Goal: Task Accomplishment & Management: Complete application form

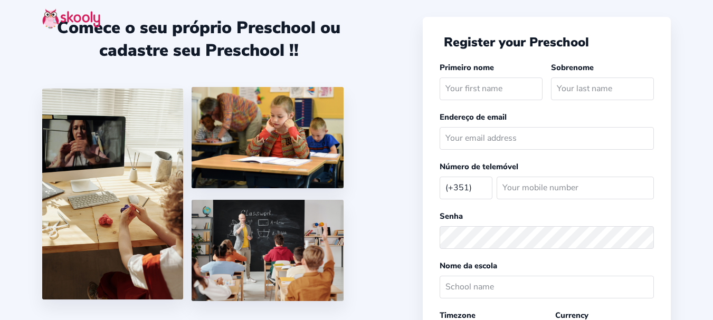
select select "PT"
click at [492, 92] on input "text" at bounding box center [490, 89] width 103 height 23
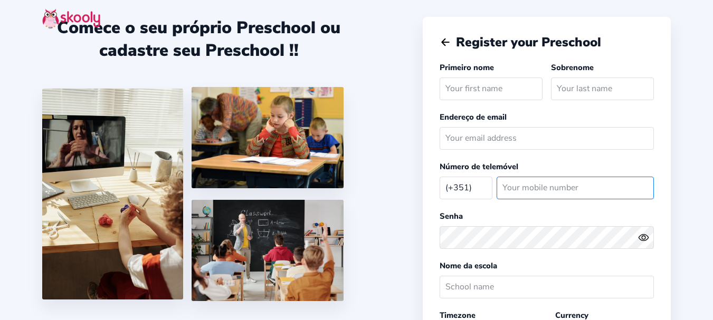
click at [533, 187] on input "number" at bounding box center [574, 188] width 157 height 23
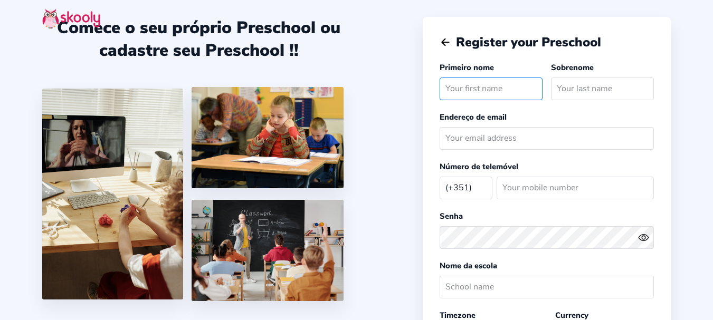
click at [478, 92] on input "text" at bounding box center [490, 89] width 103 height 23
type input "[PERSON_NAME]"
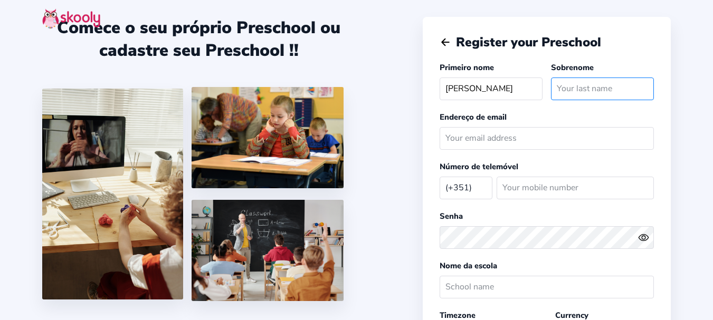
click at [583, 87] on input "text" at bounding box center [602, 89] width 103 height 23
type input "[DEMOGRAPHIC_DATA]"
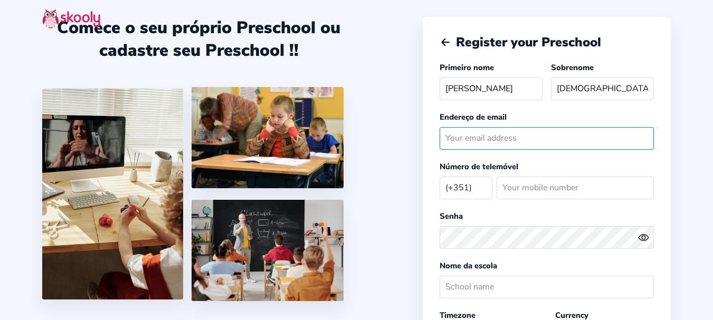
click at [480, 139] on input "email" at bounding box center [546, 138] width 214 height 23
paste input "[EMAIL_ADDRESS][DOMAIN_NAME]"
type input "[EMAIL_ADDRESS][DOMAIN_NAME]"
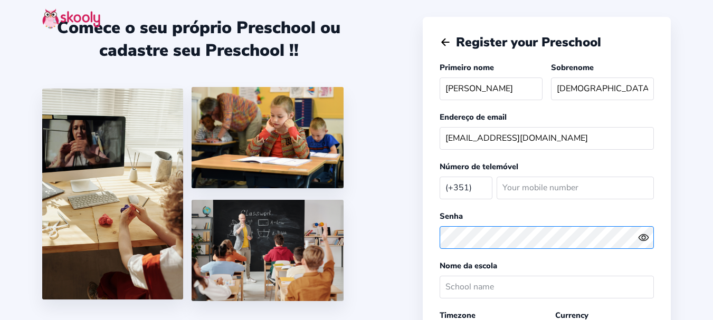
scroll to position [53, 0]
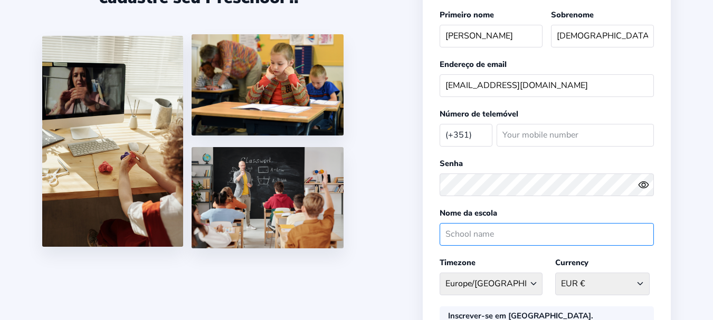
click at [501, 236] on input "text" at bounding box center [546, 234] width 214 height 23
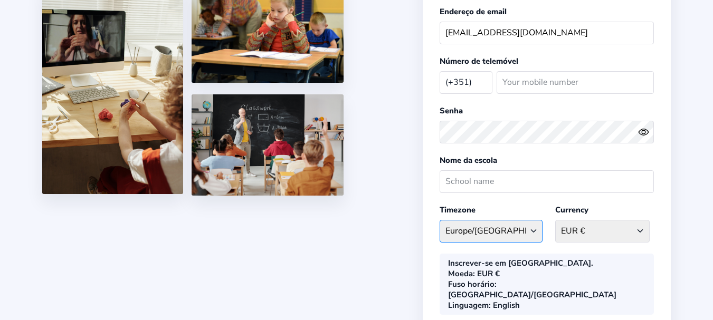
click at [510, 235] on select "[GEOGRAPHIC_DATA]/[GEOGRAPHIC_DATA] [GEOGRAPHIC_DATA] - [GEOGRAPHIC_DATA]/[GEOG…" at bounding box center [490, 231] width 103 height 23
drag, startPoint x: 503, startPoint y: 231, endPoint x: 508, endPoint y: 235, distance: 6.0
click at [503, 231] on select "[GEOGRAPHIC_DATA]/[GEOGRAPHIC_DATA] [GEOGRAPHIC_DATA] - [GEOGRAPHIC_DATA]/[GEOG…" at bounding box center [490, 231] width 103 height 23
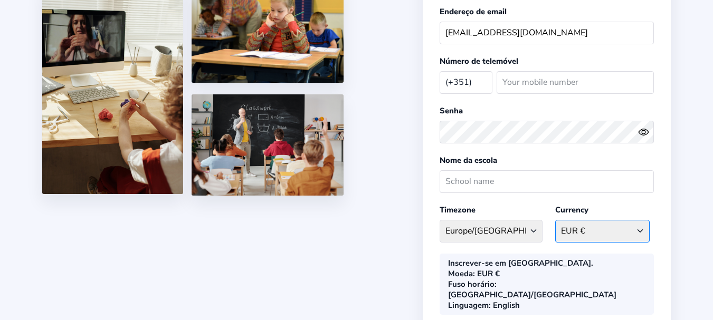
click at [598, 232] on select "EUR € [GEOGRAPHIC_DATA] AFN - ؋. [GEOGRAPHIC_DATA] ALL - L [GEOGRAPHIC_DATA] DZ…" at bounding box center [602, 231] width 94 height 23
click at [570, 247] on div "Register your Preschool Primeiro nome [PERSON_NAME] Sobrenome [PERSON_NAME] de …" at bounding box center [547, 166] width 248 height 510
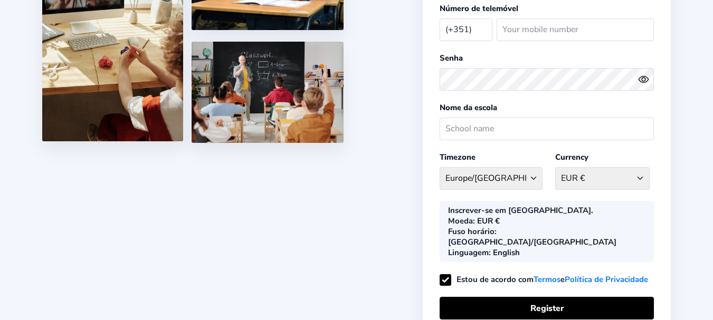
scroll to position [53, 0]
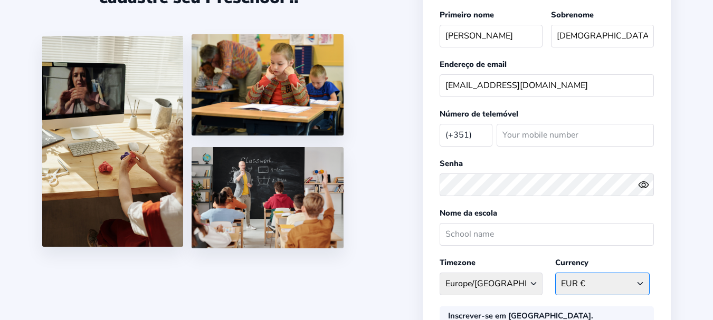
click at [595, 279] on select "EUR € [GEOGRAPHIC_DATA] AFN - ؋. [GEOGRAPHIC_DATA] ALL - L [GEOGRAPHIC_DATA] DZ…" at bounding box center [602, 284] width 94 height 23
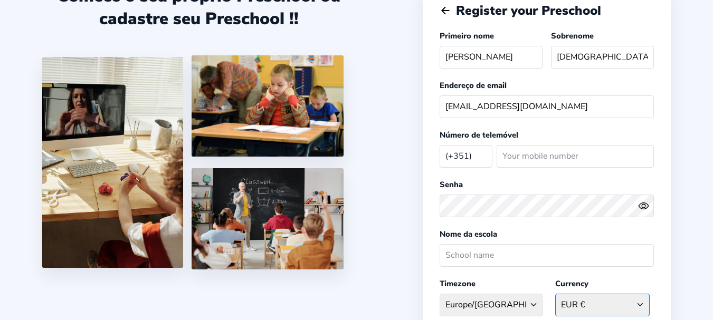
scroll to position [0, 0]
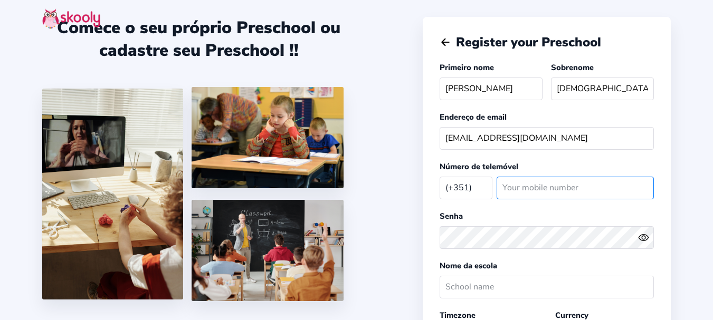
click at [522, 188] on input "number" at bounding box center [574, 188] width 157 height 23
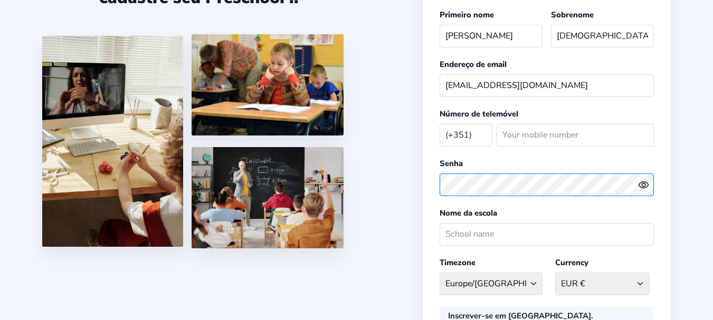
scroll to position [106, 0]
